Goal: Find specific page/section: Find specific page/section

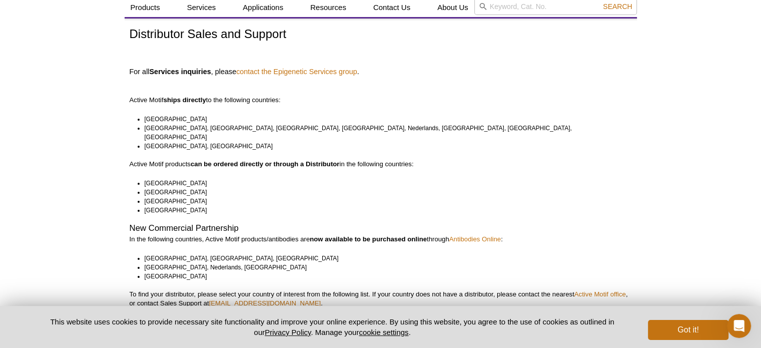
scroll to position [50, 0]
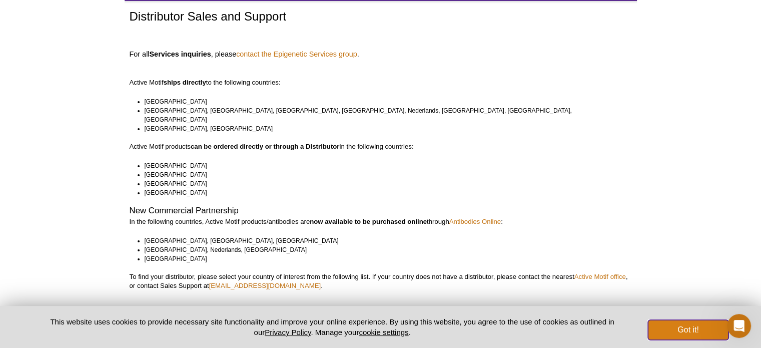
click at [695, 330] on button "Got it!" at bounding box center [688, 330] width 80 height 20
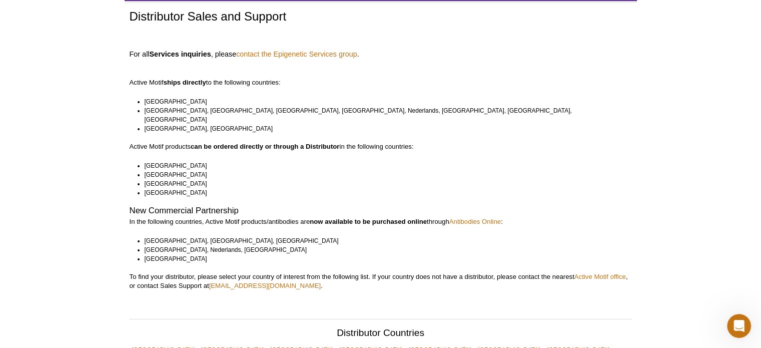
scroll to position [0, 0]
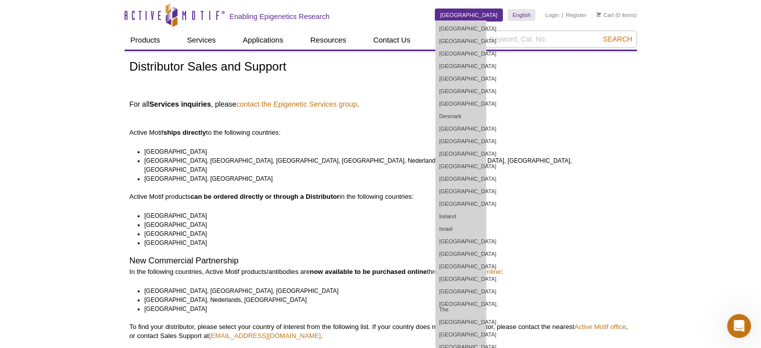
click at [497, 16] on link "[GEOGRAPHIC_DATA]" at bounding box center [469, 15] width 68 height 12
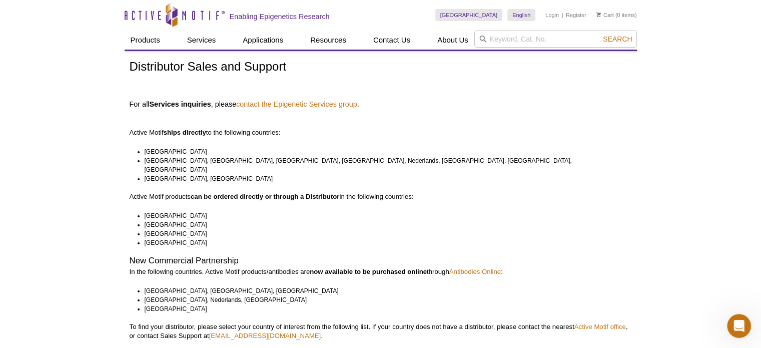
click at [407, 82] on p at bounding box center [381, 85] width 503 height 9
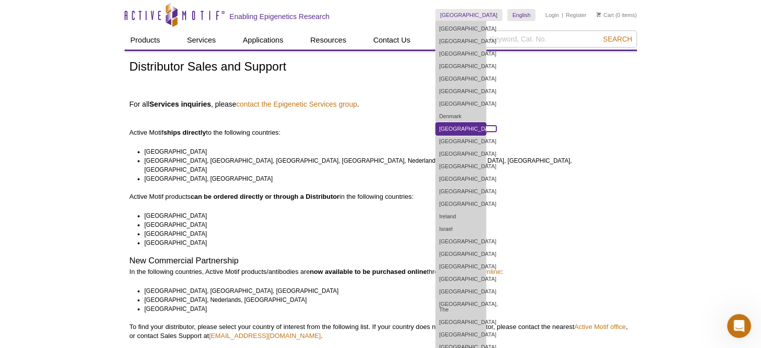
click at [486, 126] on link "[GEOGRAPHIC_DATA]" at bounding box center [461, 129] width 50 height 13
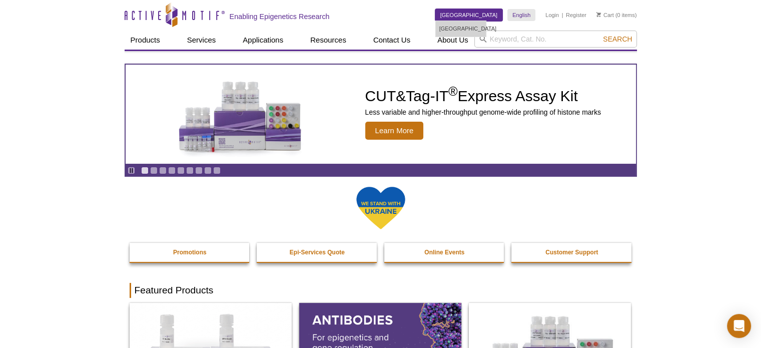
click at [486, 19] on link "[GEOGRAPHIC_DATA]" at bounding box center [469, 15] width 68 height 12
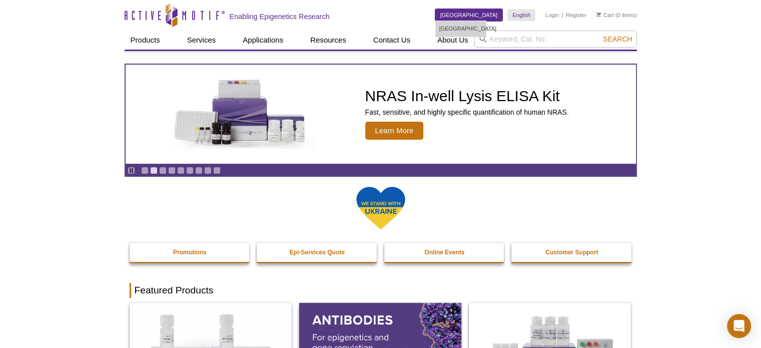
click at [485, 16] on link "[GEOGRAPHIC_DATA]" at bounding box center [469, 15] width 68 height 12
drag, startPoint x: 485, startPoint y: 16, endPoint x: 396, endPoint y: 19, distance: 88.6
click at [396, 18] on div "Skip to content Active Motif Logo Enabling Epigenetics Research" at bounding box center [280, 15] width 311 height 30
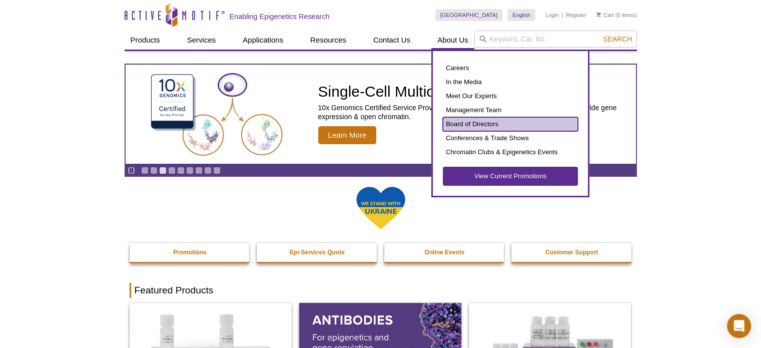
click at [467, 120] on link "Board of Directors" at bounding box center [510, 124] width 135 height 14
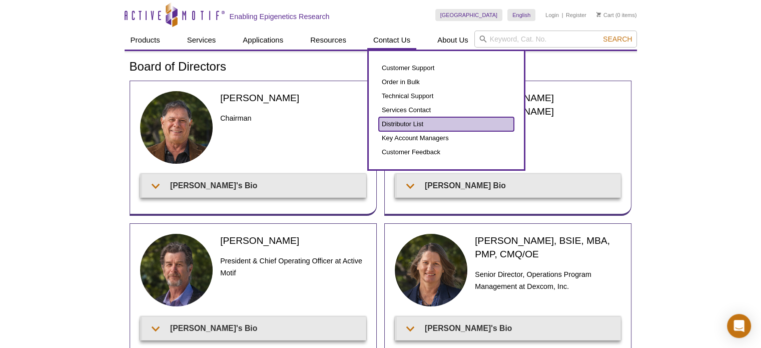
click at [400, 122] on link "Distributor List" at bounding box center [446, 124] width 135 height 14
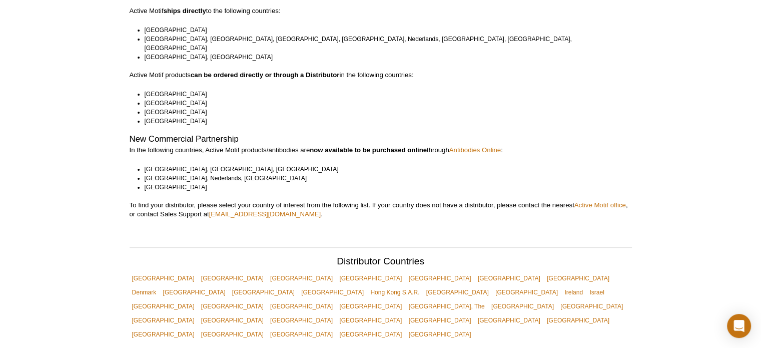
scroll to position [250, 0]
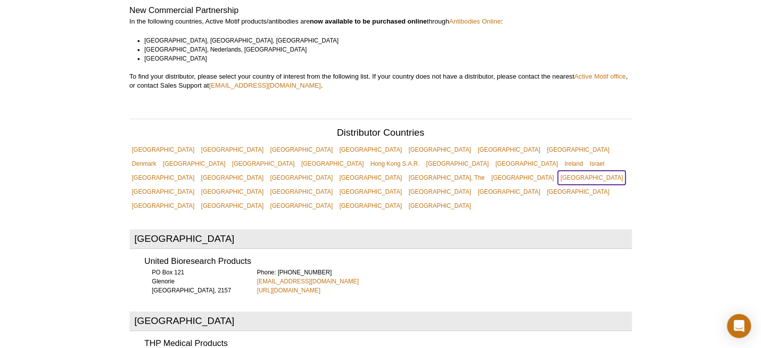
click at [558, 171] on link "[GEOGRAPHIC_DATA]" at bounding box center [592, 178] width 68 height 14
